Goal: Information Seeking & Learning: Learn about a topic

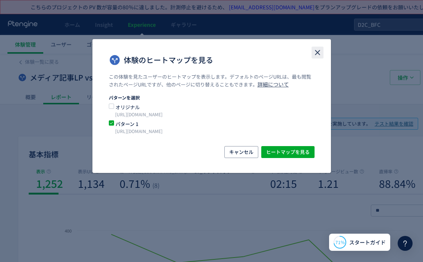
click at [317, 51] on use "close" at bounding box center [317, 52] width 5 height 5
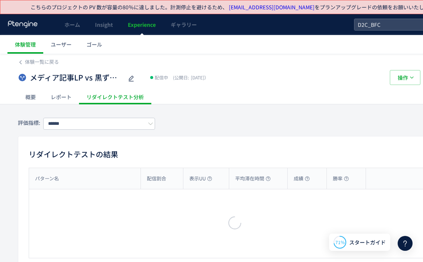
type input "**********"
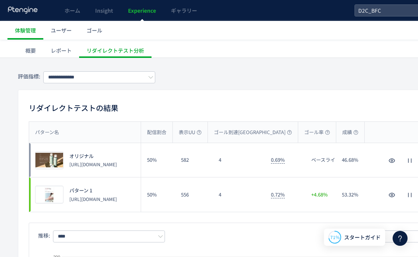
scroll to position [15, 0]
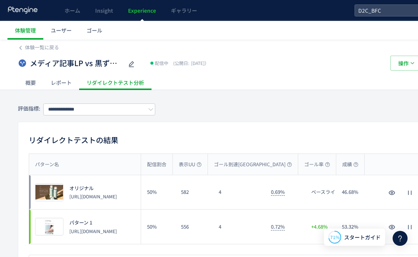
click at [140, 66] on div "メディア記事LP vs 黒ずみ記事LP 配信中 (公開日: [DATE]）" at bounding box center [200, 63] width 365 height 15
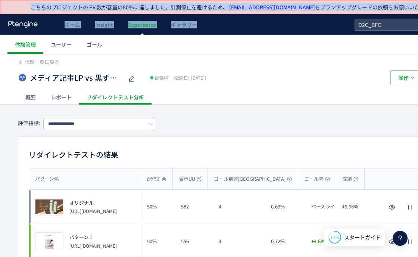
drag, startPoint x: 242, startPoint y: 15, endPoint x: 277, endPoint y: -15, distance: 45.8
click at [277, 0] on html "**********" at bounding box center [209, 128] width 418 height 257
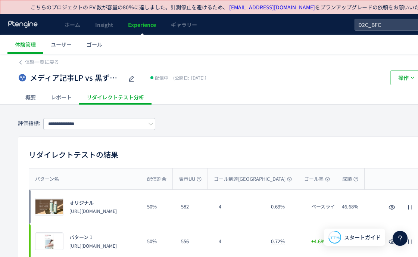
click at [273, 36] on ul "体験管理 ユーザー ゴール" at bounding box center [238, 44] width 462 height 19
click at [45, 54] on div "体験一覧に戻る" at bounding box center [235, 60] width 434 height 12
click at [43, 63] on span "体験一覧に戻る" at bounding box center [42, 61] width 34 height 7
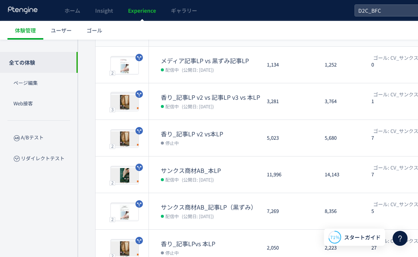
scroll to position [91, 0]
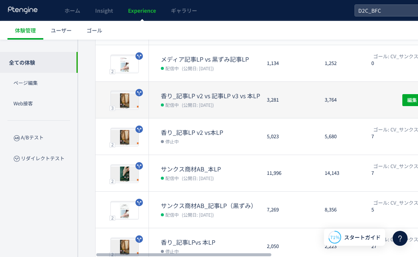
click at [214, 101] on span "(公開日: [DATE])" at bounding box center [198, 104] width 32 height 6
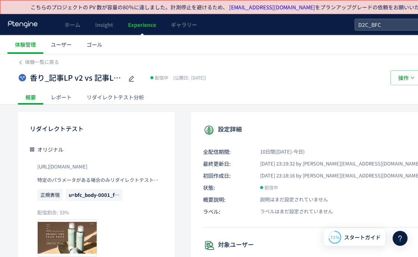
click at [125, 97] on div "リダイレクトテスト分析" at bounding box center [115, 97] width 72 height 15
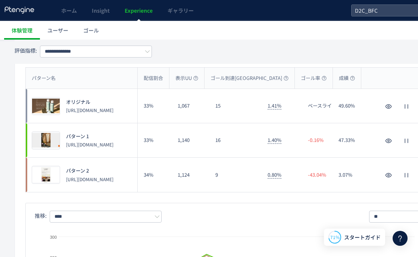
scroll to position [101, 3]
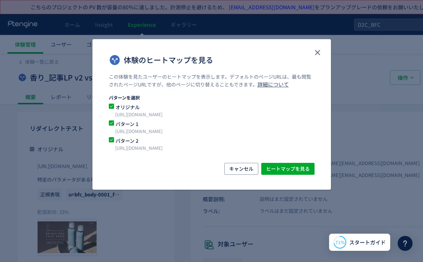
click at [116, 108] on span "オリジナル" at bounding box center [207, 107] width 186 height 7
click at [286, 169] on span "ヒートマップを見る" at bounding box center [288, 169] width 44 height 12
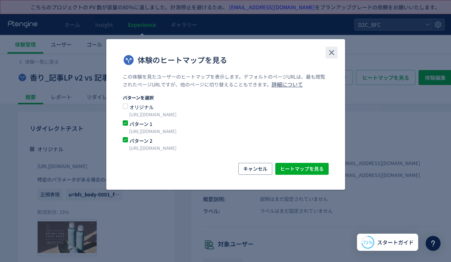
click at [334, 58] on button "close" at bounding box center [332, 53] width 12 height 12
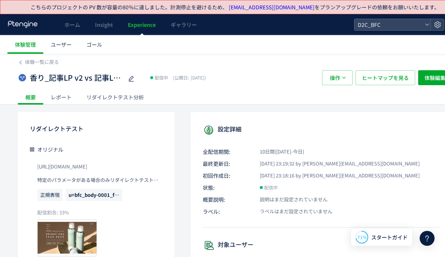
click at [17, 63] on div "体験一覧に戻る 香り_記事LP v2 vs 記事LP v3 vs 本LP 配信中 (公開日: [DATE]） 操作 ヒートマップを見る 体験編集 概要 レポー…" at bounding box center [235, 79] width 470 height 51
click at [25, 61] on link "体験一覧に戻る" at bounding box center [38, 62] width 41 height 7
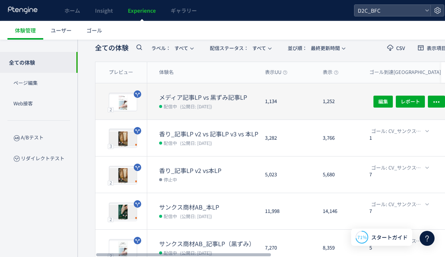
scroll to position [41, 0]
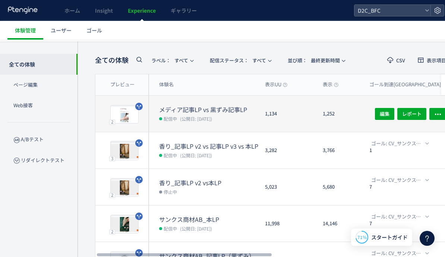
click at [208, 106] on dt "メディア記事LP vs 黒ずみ記事LP" at bounding box center [209, 109] width 100 height 9
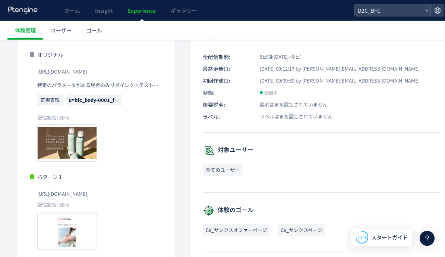
scroll to position [9, 0]
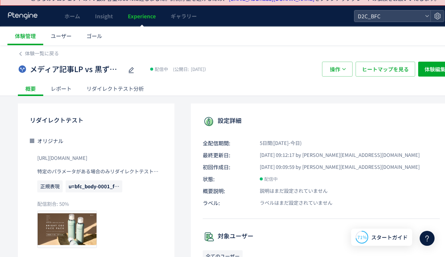
click at [107, 91] on div "リダイレクトテスト分析" at bounding box center [115, 88] width 72 height 15
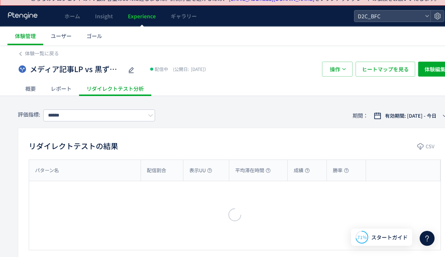
type input "**********"
